Goal: Information Seeking & Learning: Learn about a topic

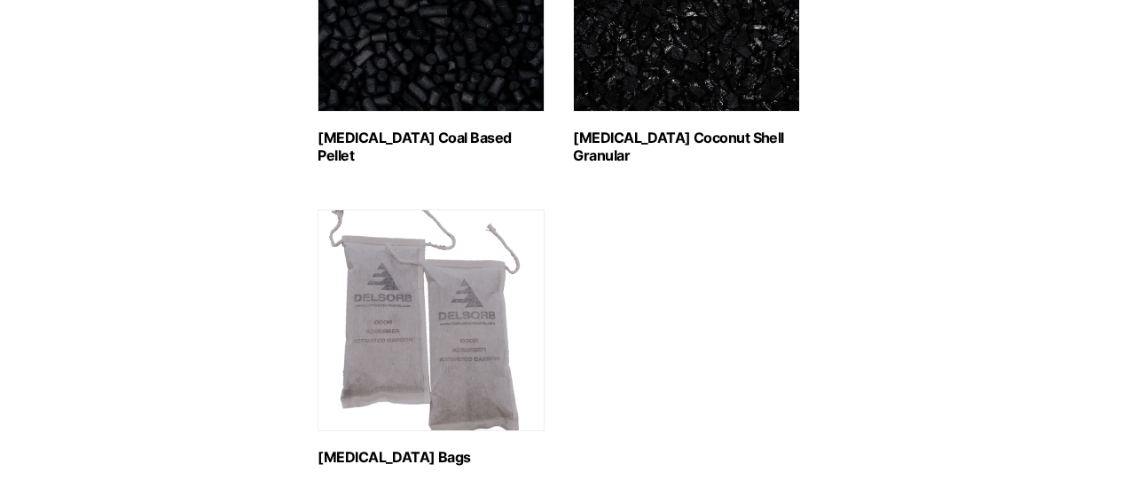
scroll to position [443, 0]
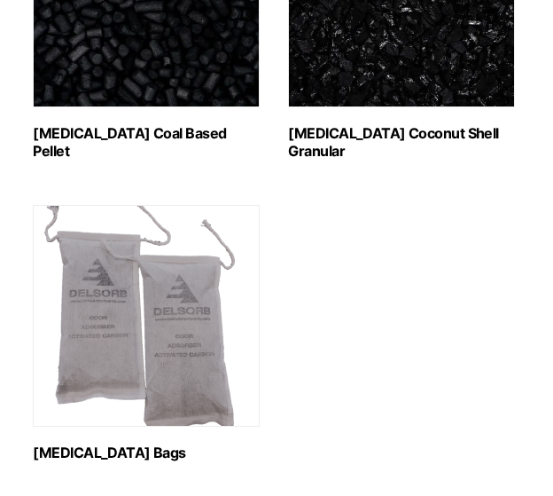
click at [176, 350] on img "Visit product category Activated Carbon Bags" at bounding box center [146, 316] width 227 height 222
click at [388, 119] on link "Activated Carbon Coconut Shell Granular (3)" at bounding box center [401, 22] width 227 height 273
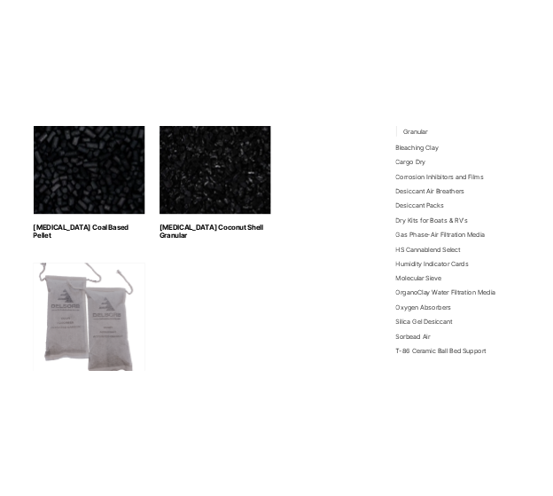
scroll to position [325, 0]
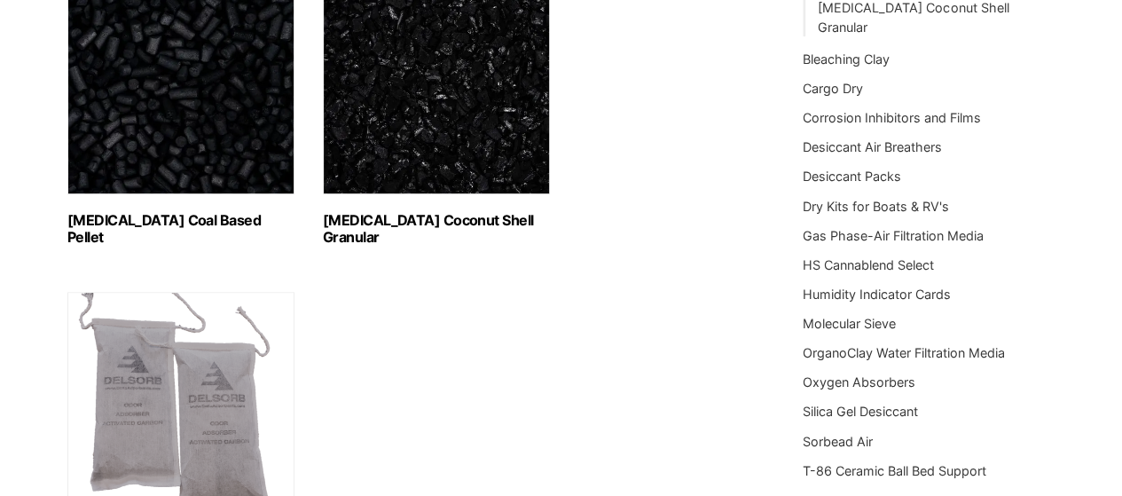
click at [400, 148] on img "Visit product category Activated Carbon Coconut Shell Granular" at bounding box center [436, 84] width 227 height 222
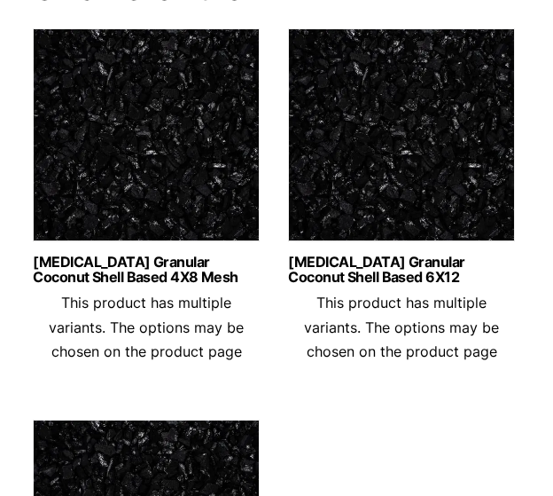
scroll to position [266, 0]
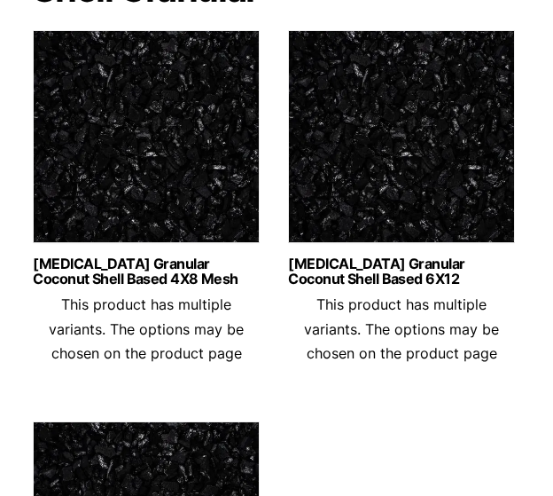
click at [189, 173] on img at bounding box center [146, 141] width 227 height 222
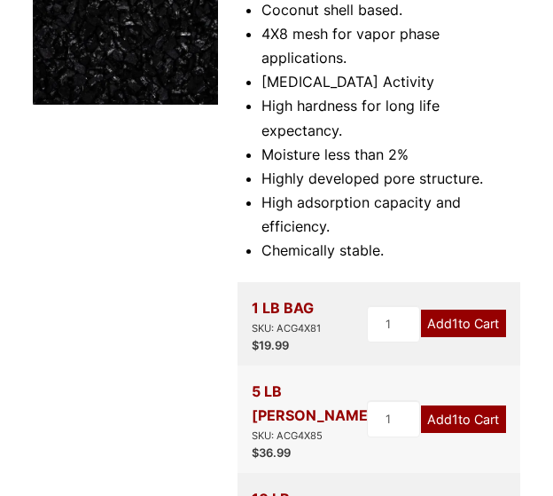
scroll to position [355, 0]
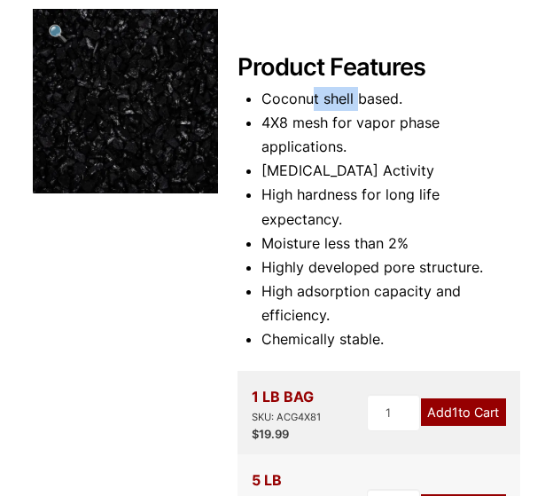
drag, startPoint x: 310, startPoint y: 95, endPoint x: 360, endPoint y: 87, distance: 50.3
click at [360, 87] on li "Coconut shell based." at bounding box center [391, 99] width 259 height 24
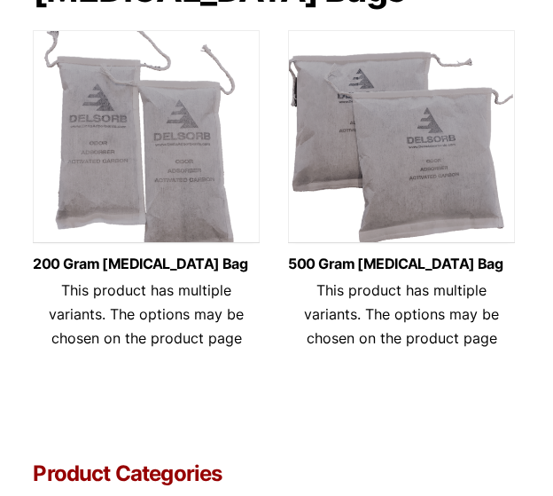
scroll to position [219, 0]
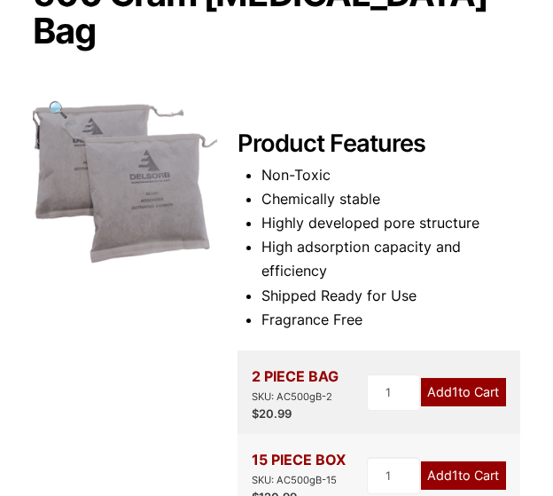
scroll to position [251, 0]
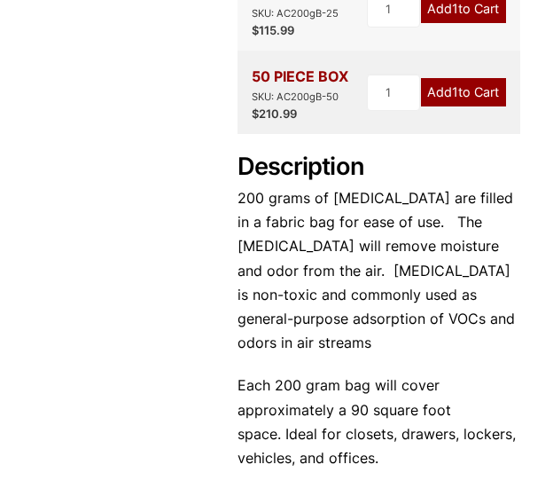
scroll to position [709, 0]
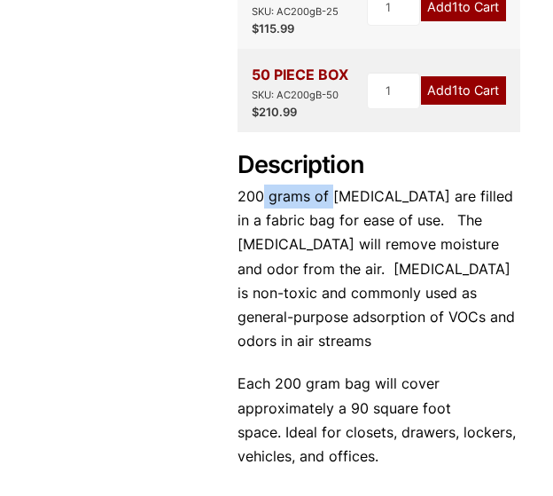
drag, startPoint x: 262, startPoint y: 198, endPoint x: 333, endPoint y: 196, distance: 71.0
click at [333, 196] on p "200 grams of [MEDICAL_DATA] are filled in a fabric bag for ease of use. The [ME…" at bounding box center [379, 268] width 282 height 168
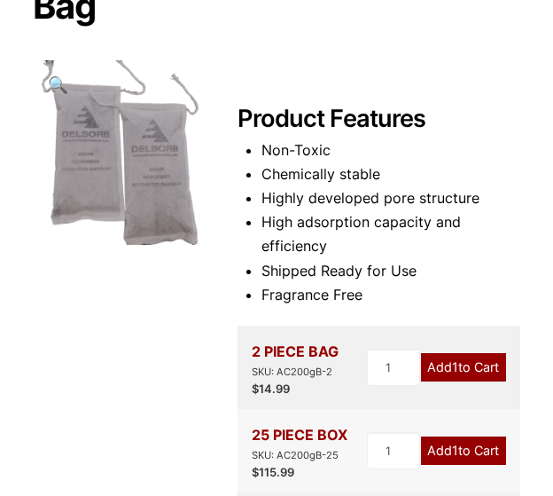
scroll to position [177, 0]
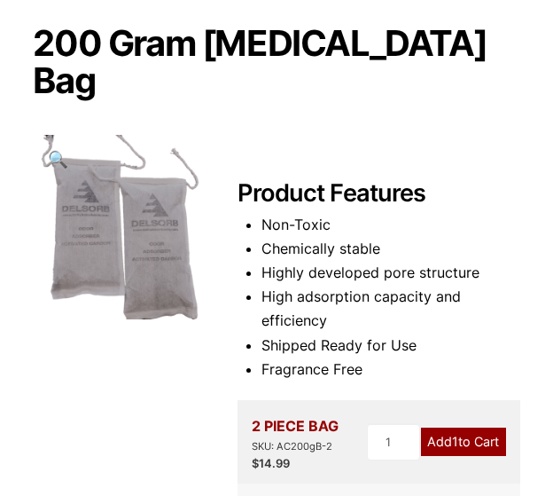
scroll to position [177, 0]
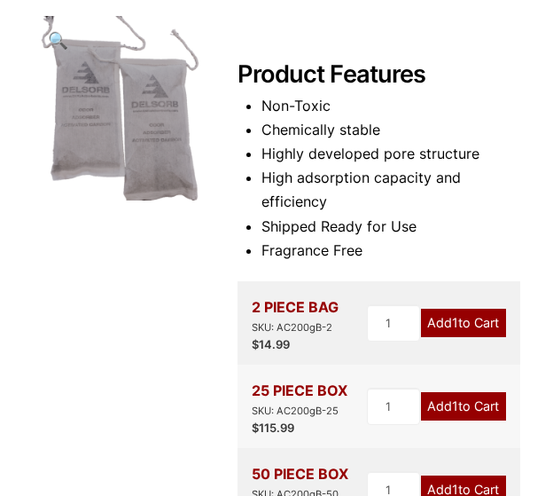
click at [317, 239] on li "Fragrance Free" at bounding box center [391, 251] width 259 height 24
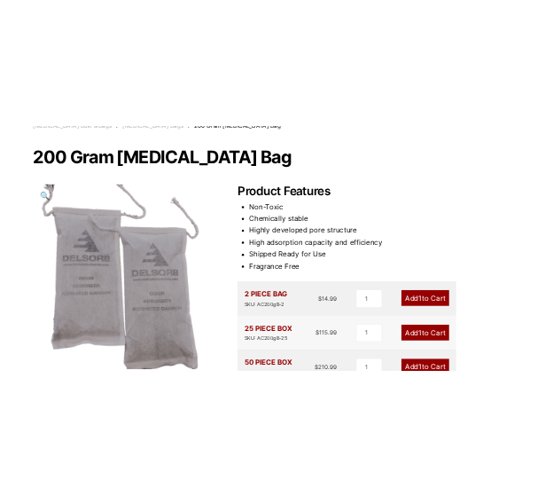
scroll to position [89, 0]
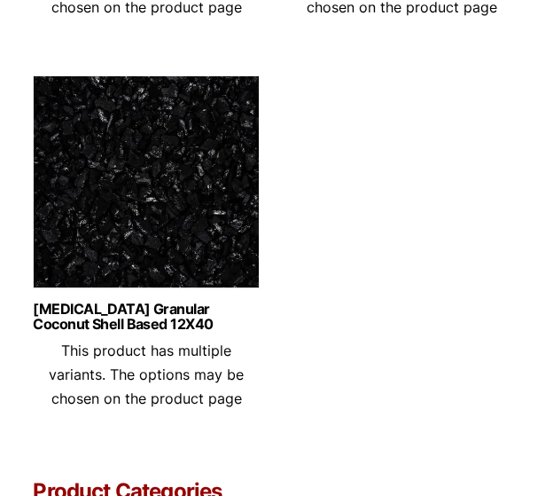
scroll to position [719, 0]
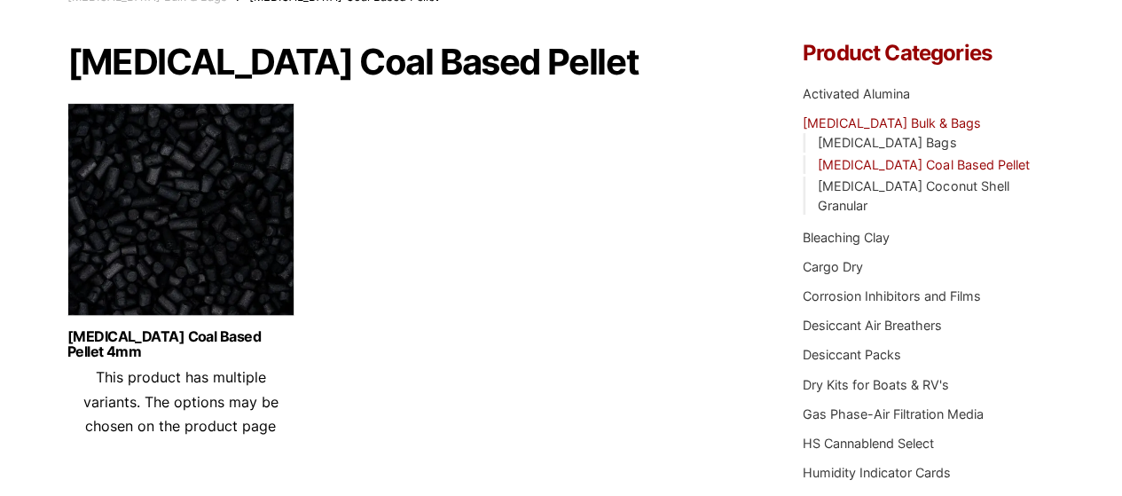
scroll to position [147, 0]
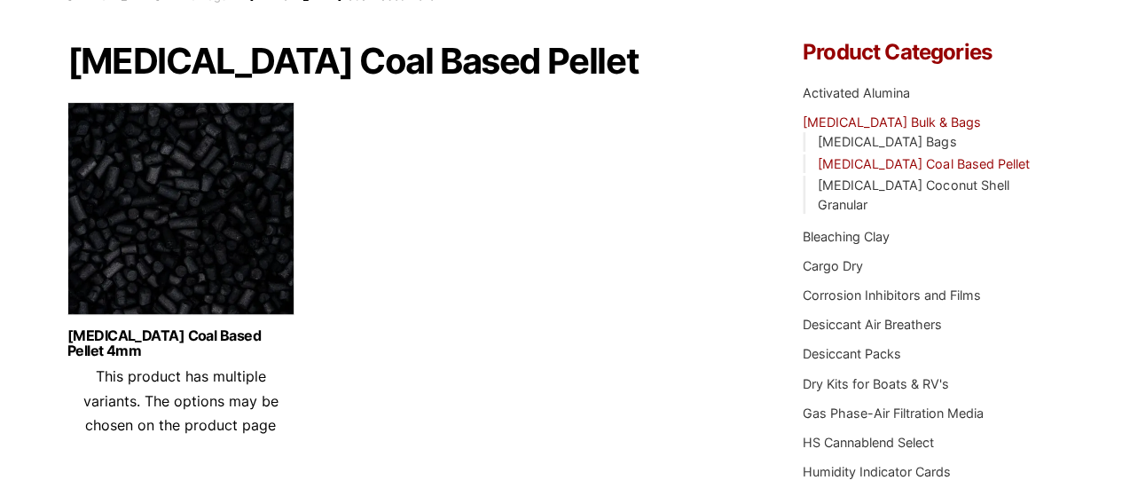
click at [131, 228] on img at bounding box center [180, 213] width 227 height 222
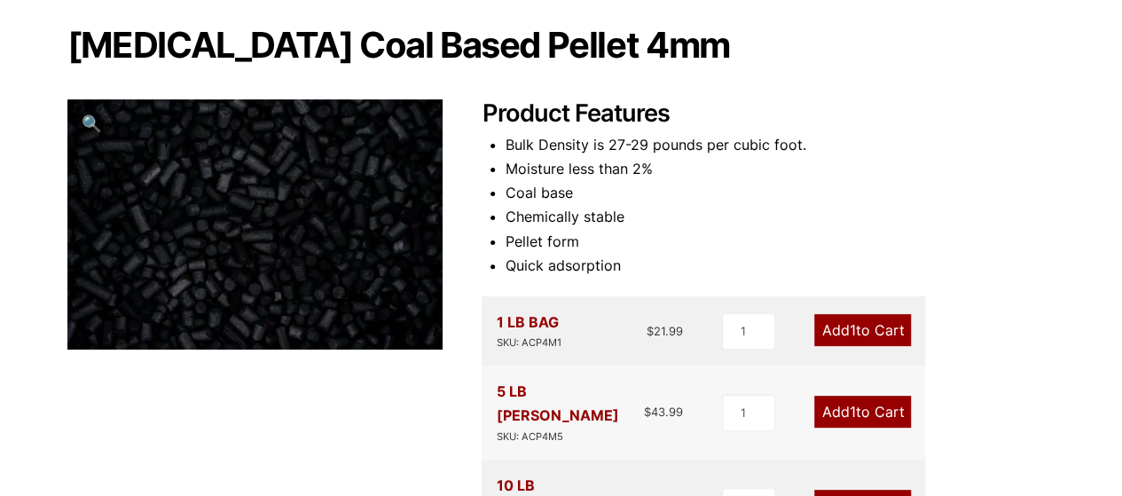
scroll to position [177, 0]
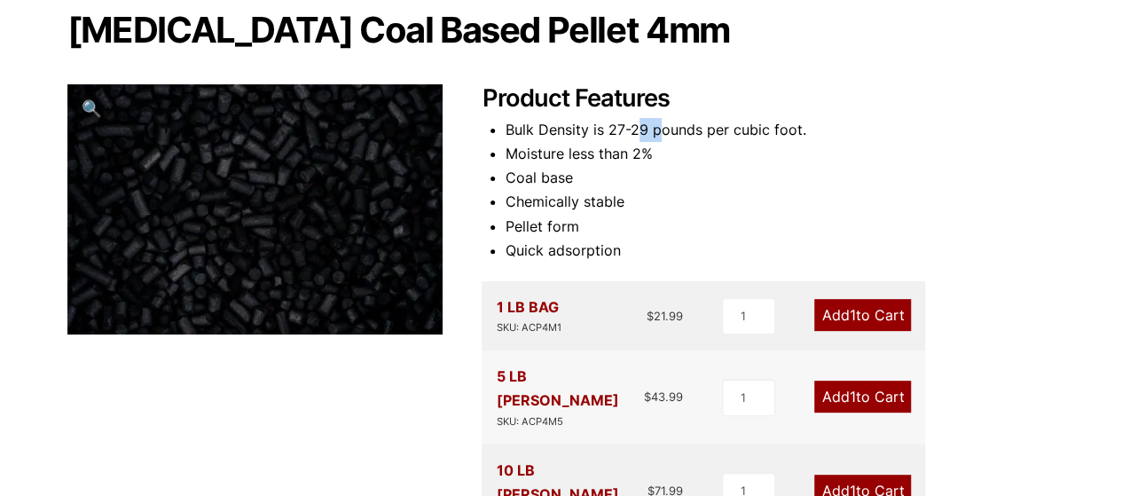
drag, startPoint x: 659, startPoint y: 134, endPoint x: 640, endPoint y: 134, distance: 18.6
click at [640, 134] on li "Bulk Density is 27-29 pounds per cubic foot." at bounding box center [779, 130] width 549 height 24
drag, startPoint x: 638, startPoint y: 150, endPoint x: 606, endPoint y: 150, distance: 32.8
click at [606, 150] on li "Moisture less than 2%" at bounding box center [779, 154] width 549 height 24
drag, startPoint x: 576, startPoint y: 184, endPoint x: 551, endPoint y: 184, distance: 25.7
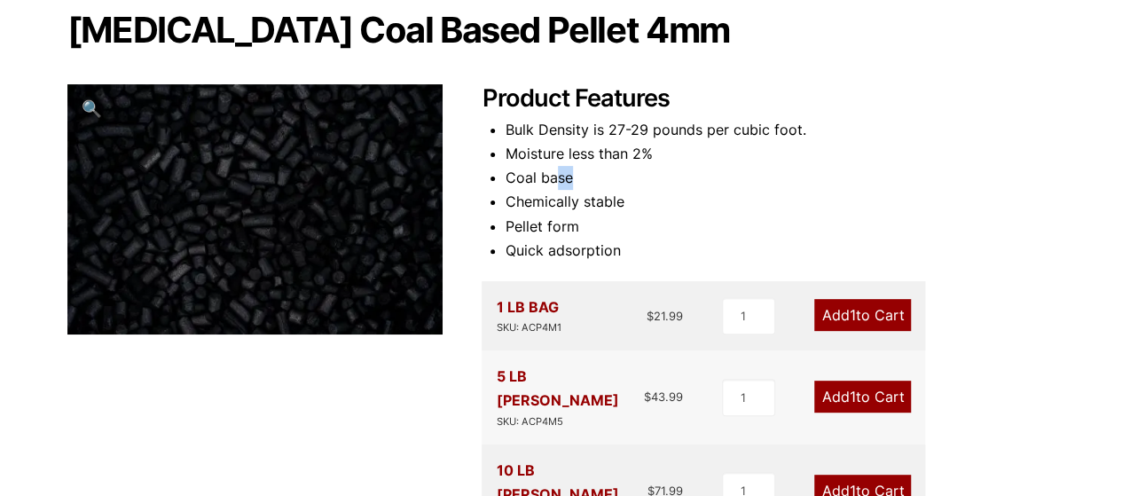
click at [551, 184] on li "Coal base" at bounding box center [779, 178] width 549 height 24
click at [546, 205] on li "Chemically stable" at bounding box center [779, 202] width 549 height 24
drag, startPoint x: 528, startPoint y: 224, endPoint x: 507, endPoint y: 225, distance: 20.4
click at [511, 225] on li "Pellet form" at bounding box center [779, 227] width 549 height 24
drag, startPoint x: 532, startPoint y: 254, endPoint x: 519, endPoint y: 258, distance: 14.0
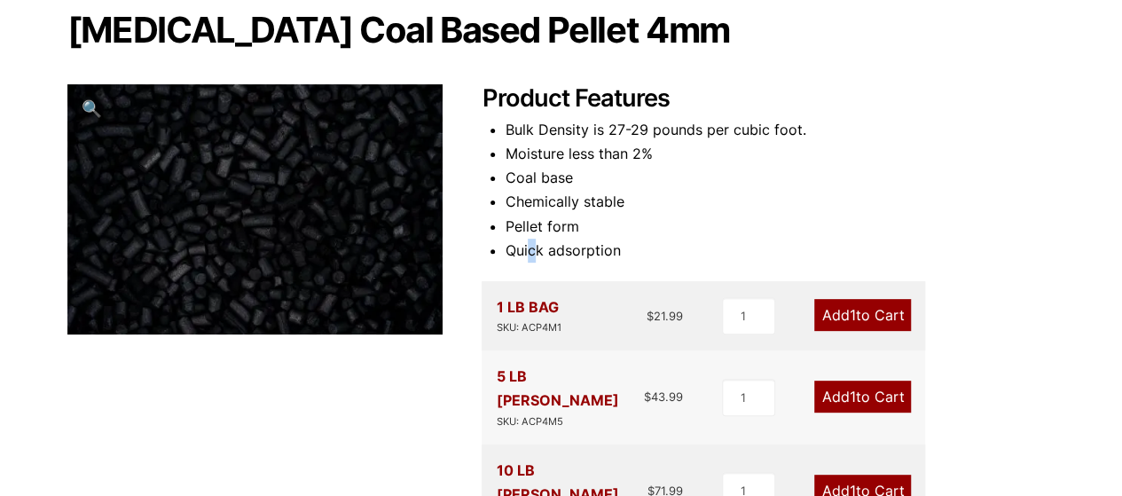
click at [523, 256] on li "Quick adsorption" at bounding box center [779, 251] width 549 height 24
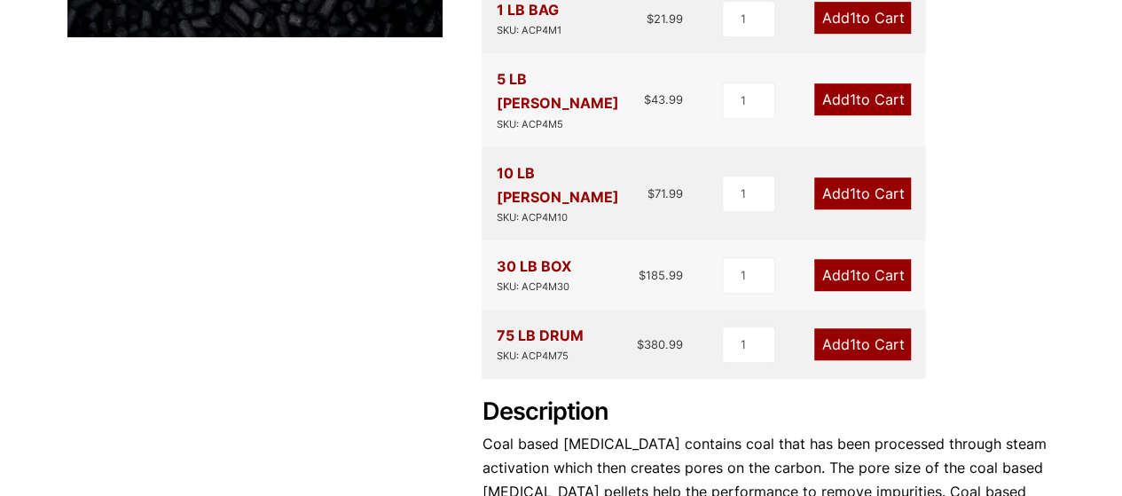
scroll to position [621, 0]
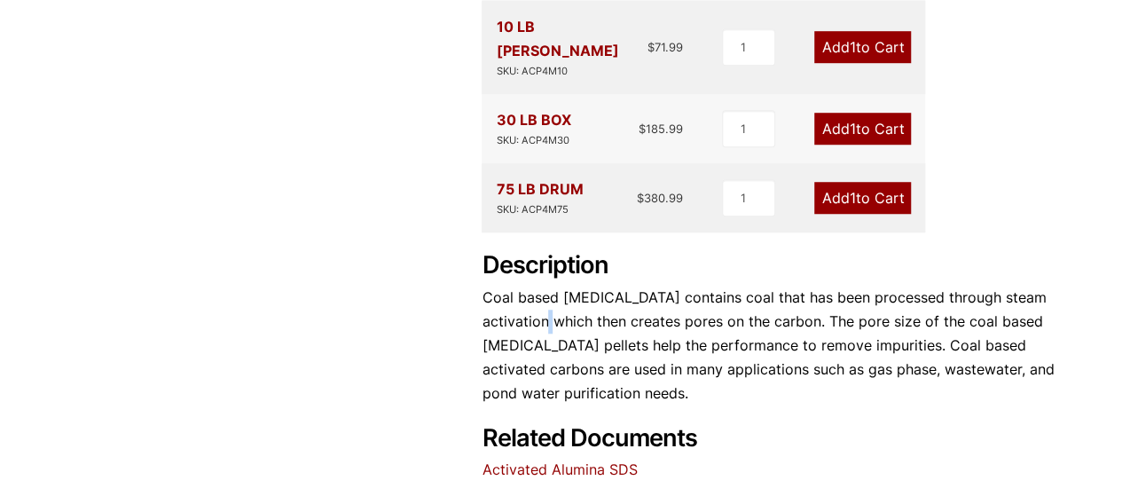
click at [536, 286] on p "Coal based [MEDICAL_DATA] contains coal that has been processed through steam a…" at bounding box center [767, 346] width 573 height 121
click at [536, 286] on p "Coal based activated carbon contains coal that has been processed through steam…" at bounding box center [767, 346] width 573 height 121
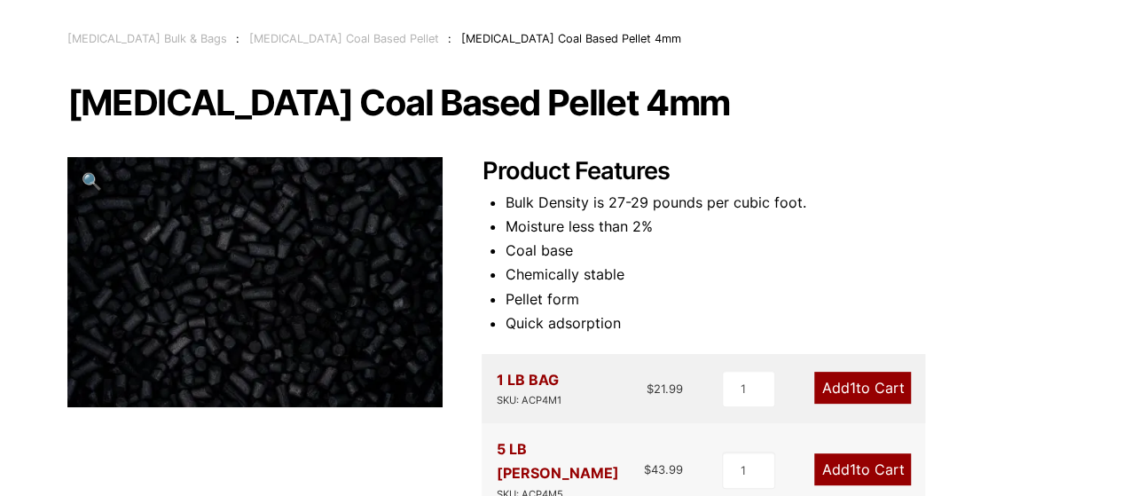
scroll to position [101, 0]
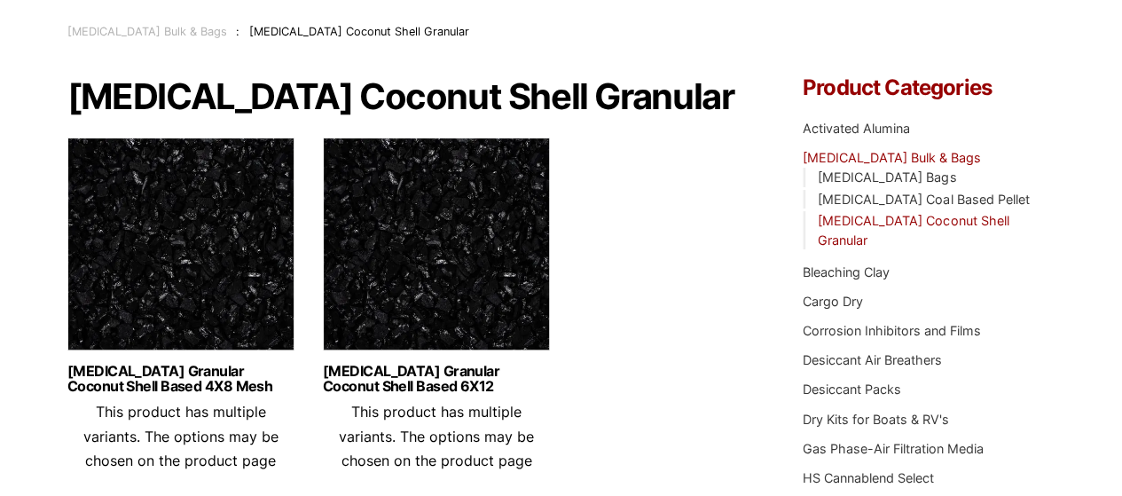
scroll to position [179, 0]
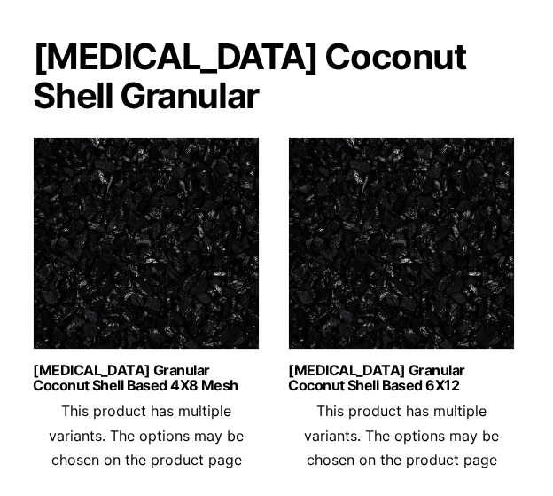
scroll to position [268, 0]
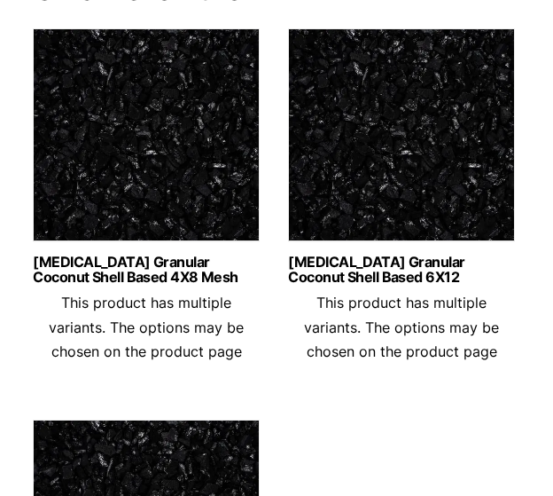
click at [381, 194] on img at bounding box center [401, 139] width 227 height 222
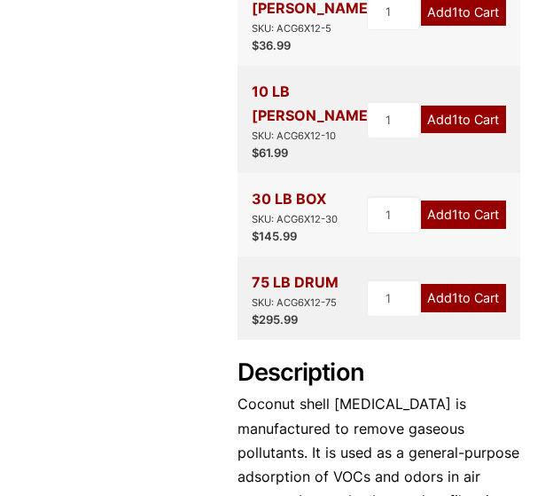
scroll to position [330, 0]
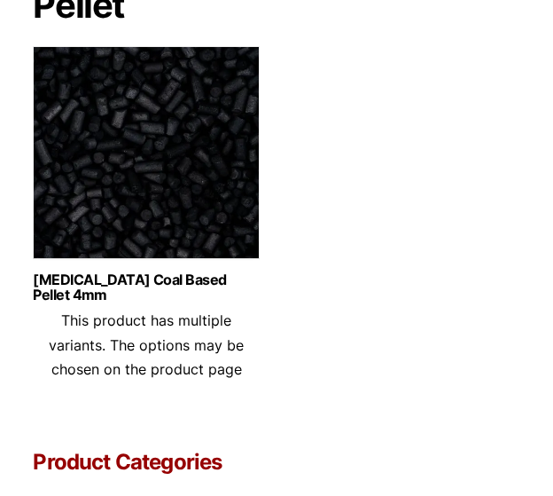
scroll to position [136, 0]
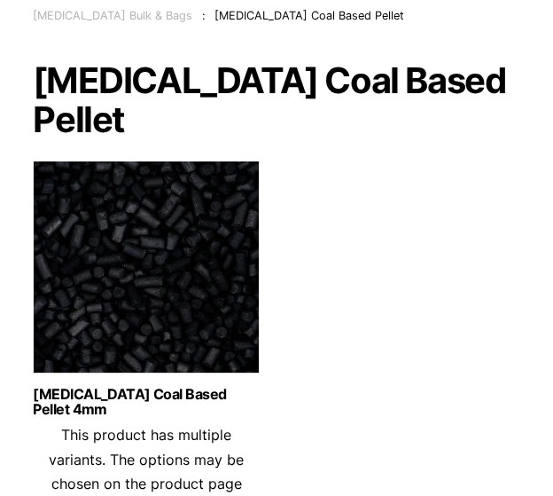
click at [132, 195] on img at bounding box center [146, 271] width 227 height 222
